Goal: Task Accomplishment & Management: Manage account settings

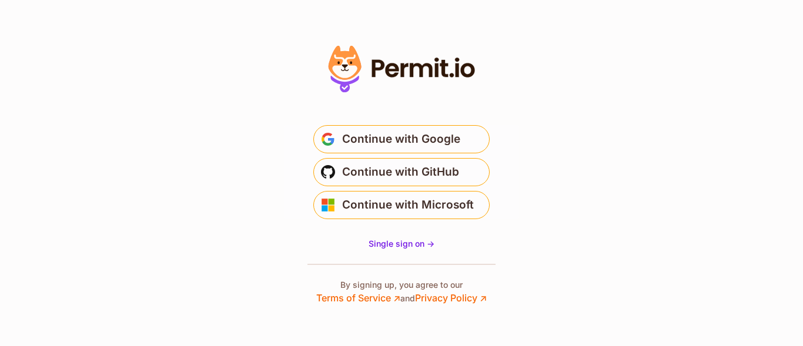
click at [390, 149] on button "Continue with Google" at bounding box center [401, 139] width 176 height 28
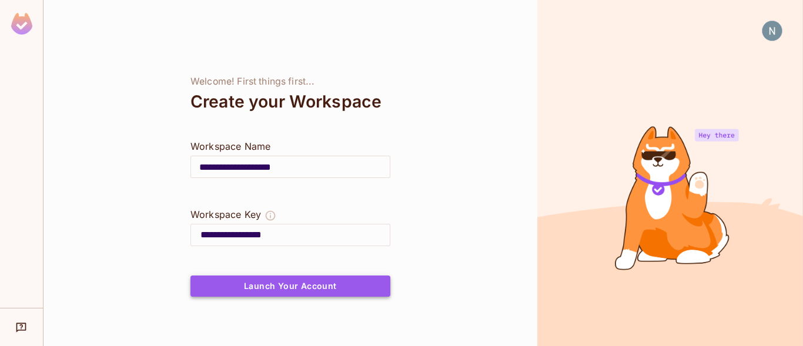
click at [279, 287] on button "Launch Your Account" at bounding box center [290, 286] width 200 height 21
